Goal: Communication & Community: Participate in discussion

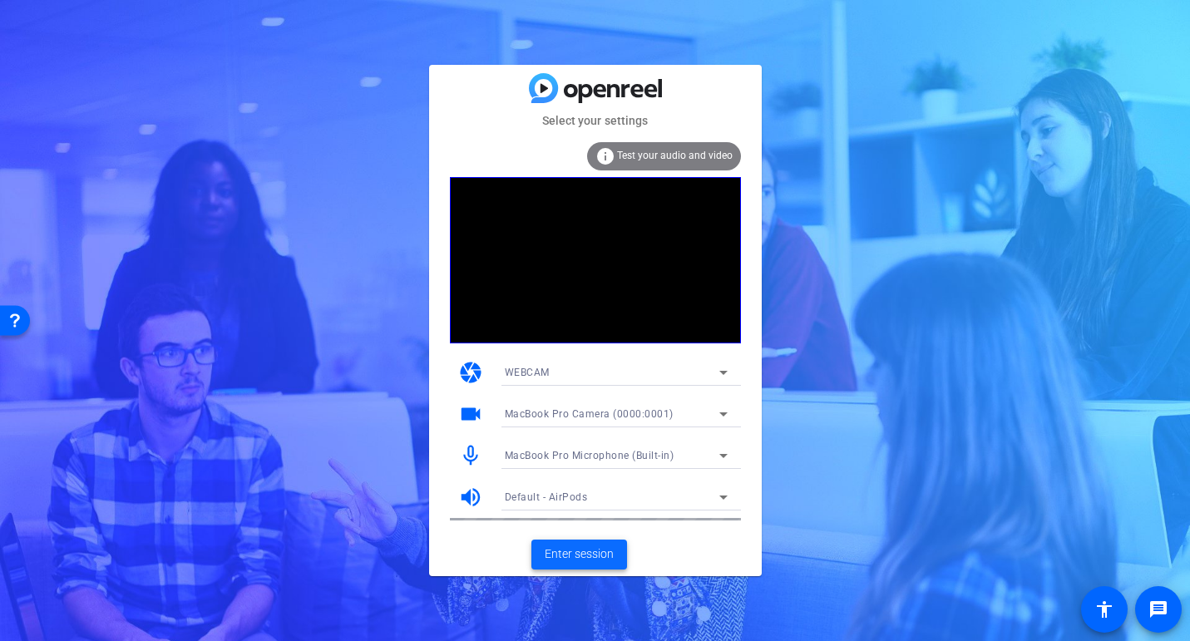
click at [574, 551] on span "Enter session" at bounding box center [579, 553] width 69 height 17
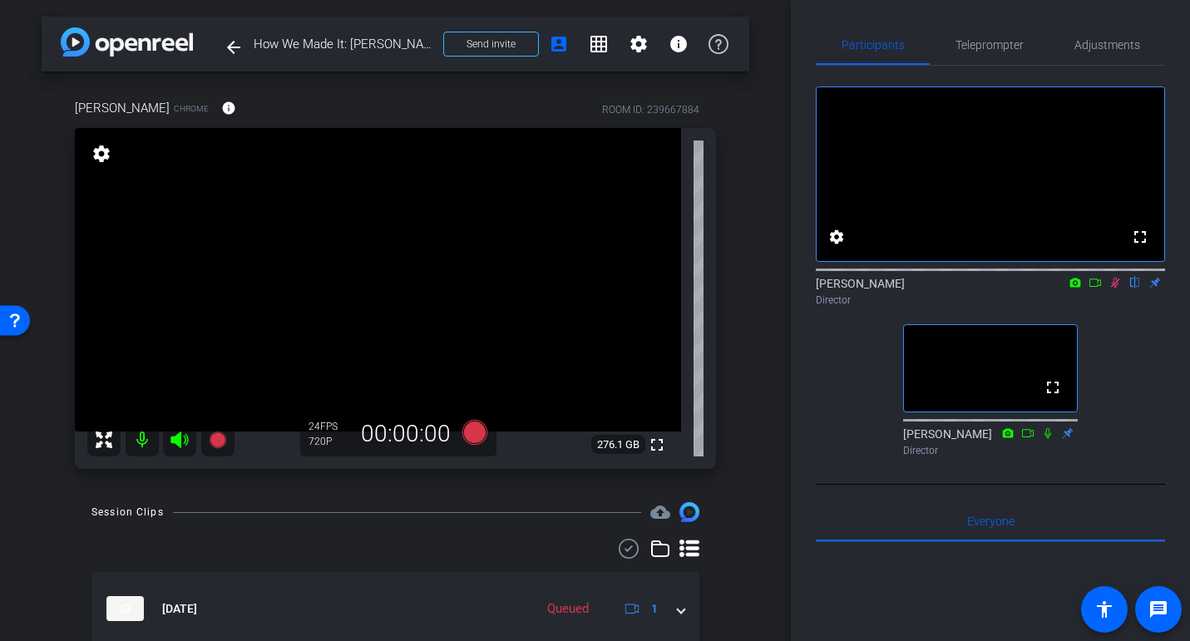
click at [1112, 288] on icon at bounding box center [1114, 283] width 13 height 12
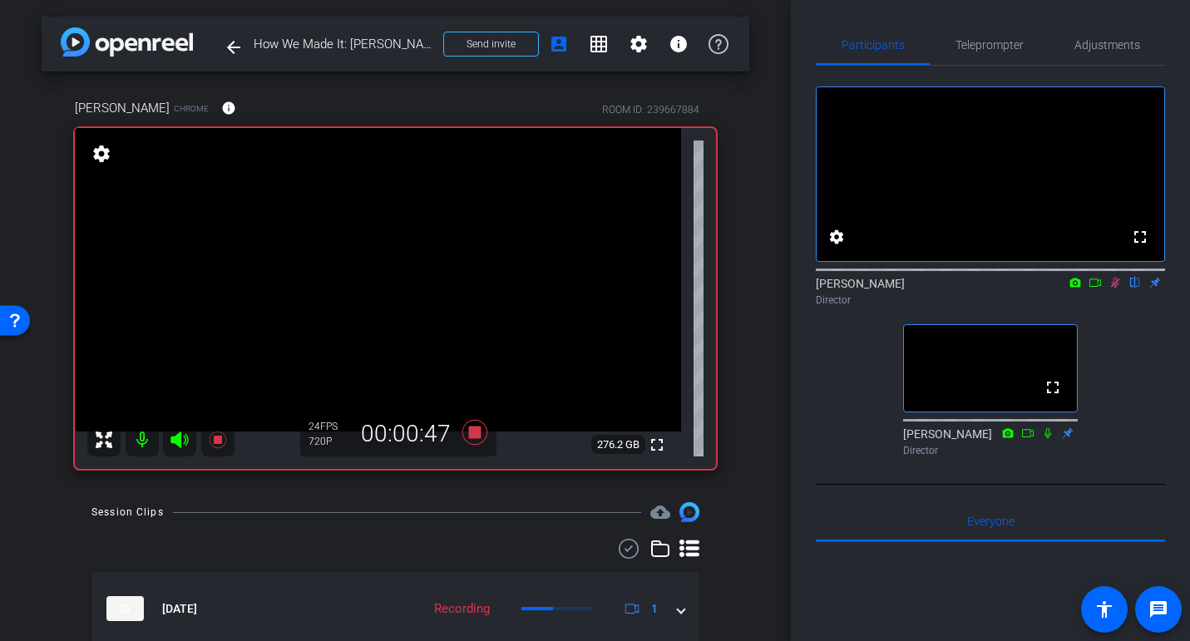
click at [1112, 288] on icon at bounding box center [1115, 283] width 9 height 11
click at [1112, 288] on icon at bounding box center [1114, 283] width 13 height 12
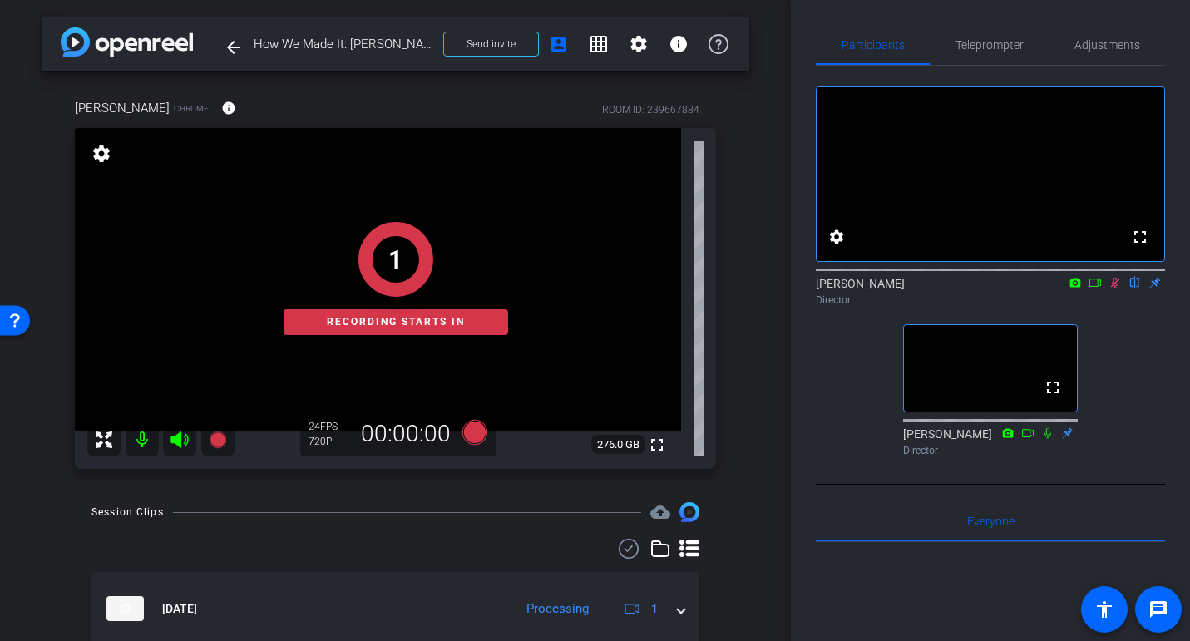
click at [1111, 288] on icon at bounding box center [1114, 283] width 13 height 12
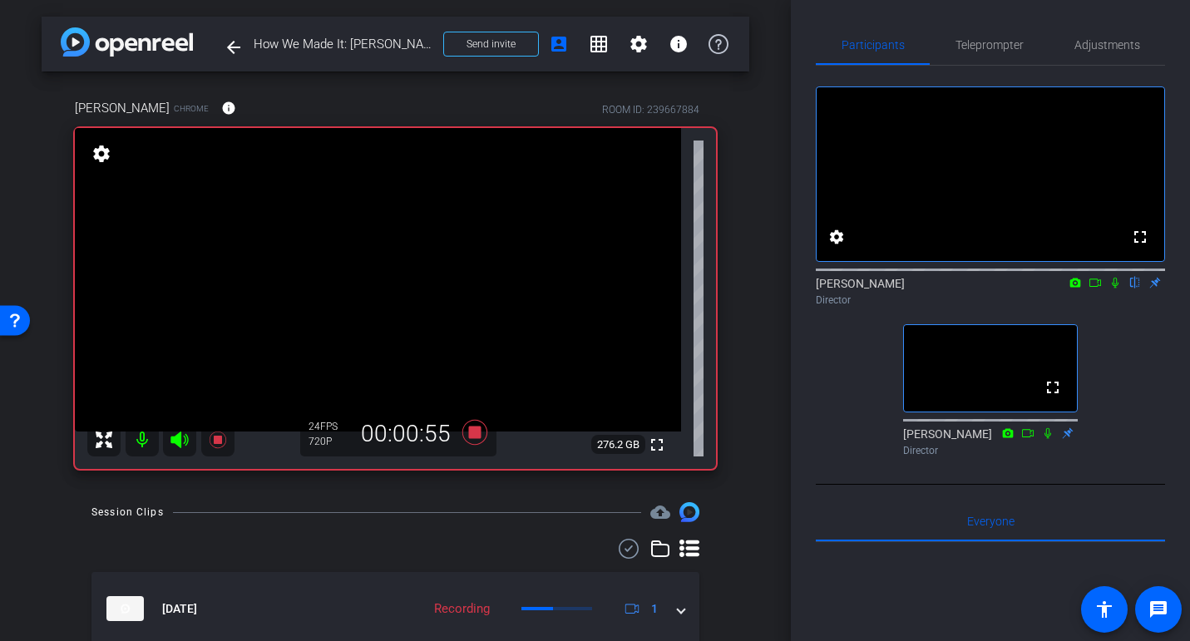
click at [1115, 288] on icon at bounding box center [1114, 283] width 13 height 12
click at [1112, 288] on icon at bounding box center [1114, 283] width 13 height 12
click at [1116, 288] on icon at bounding box center [1115, 283] width 7 height 11
click at [1115, 288] on icon at bounding box center [1114, 283] width 13 height 12
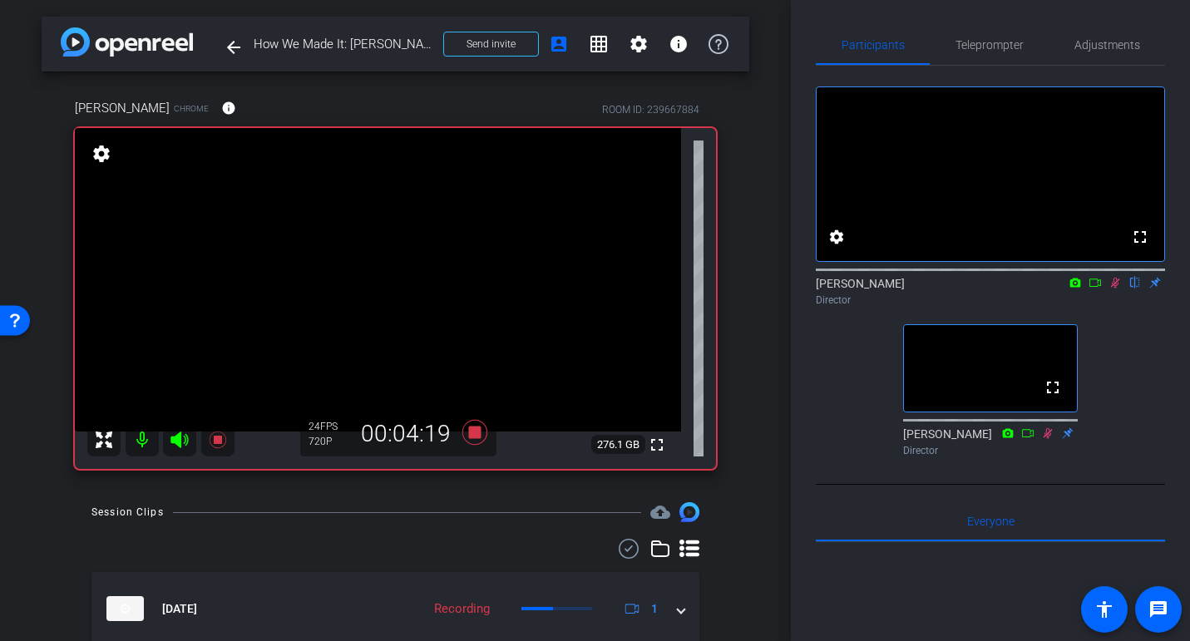
click at [1114, 288] on icon at bounding box center [1115, 283] width 9 height 11
click at [1117, 288] on icon at bounding box center [1114, 283] width 13 height 12
click at [1113, 288] on icon at bounding box center [1114, 283] width 13 height 12
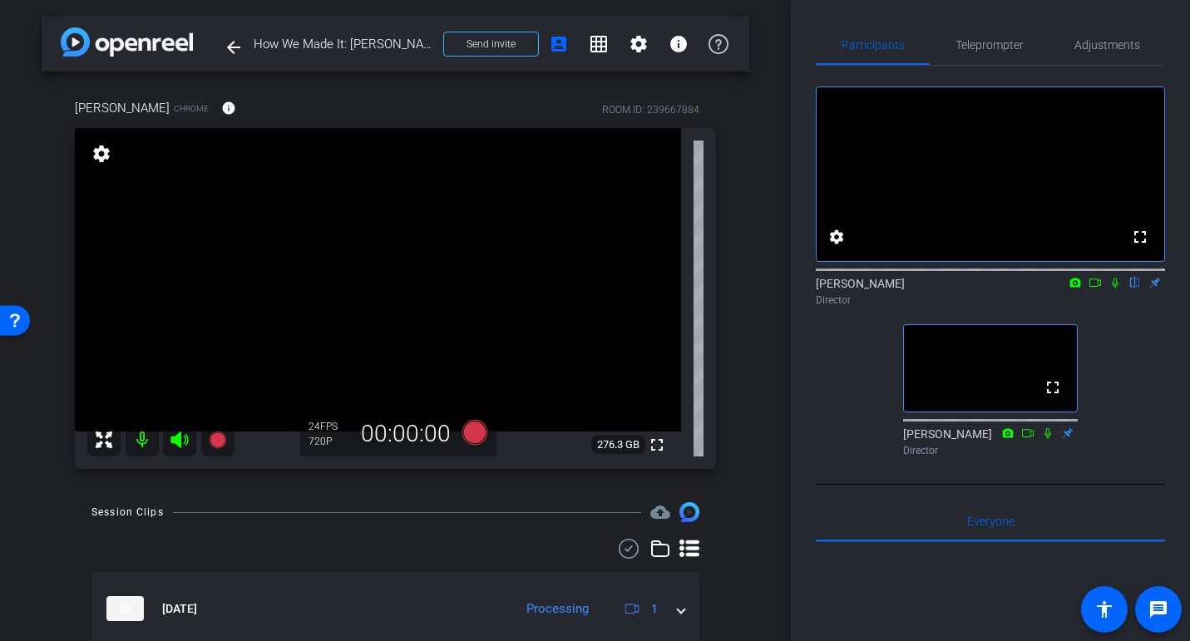
click at [1116, 288] on icon at bounding box center [1114, 283] width 13 height 12
click at [1114, 288] on icon at bounding box center [1115, 283] width 9 height 11
